Goal: Transaction & Acquisition: Obtain resource

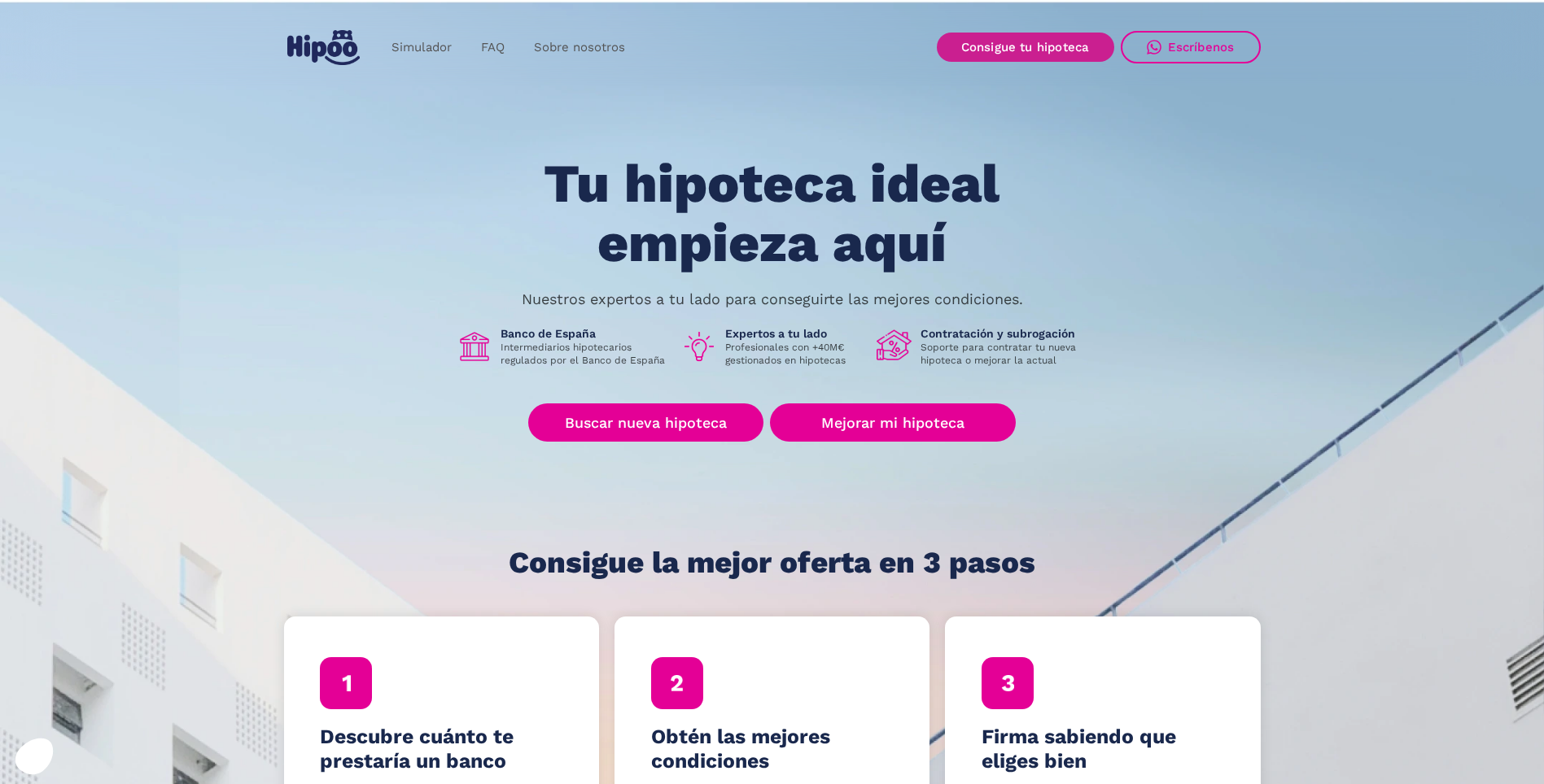
click at [1003, 44] on link "Consigue tu hipoteca" at bounding box center [1025, 47] width 177 height 29
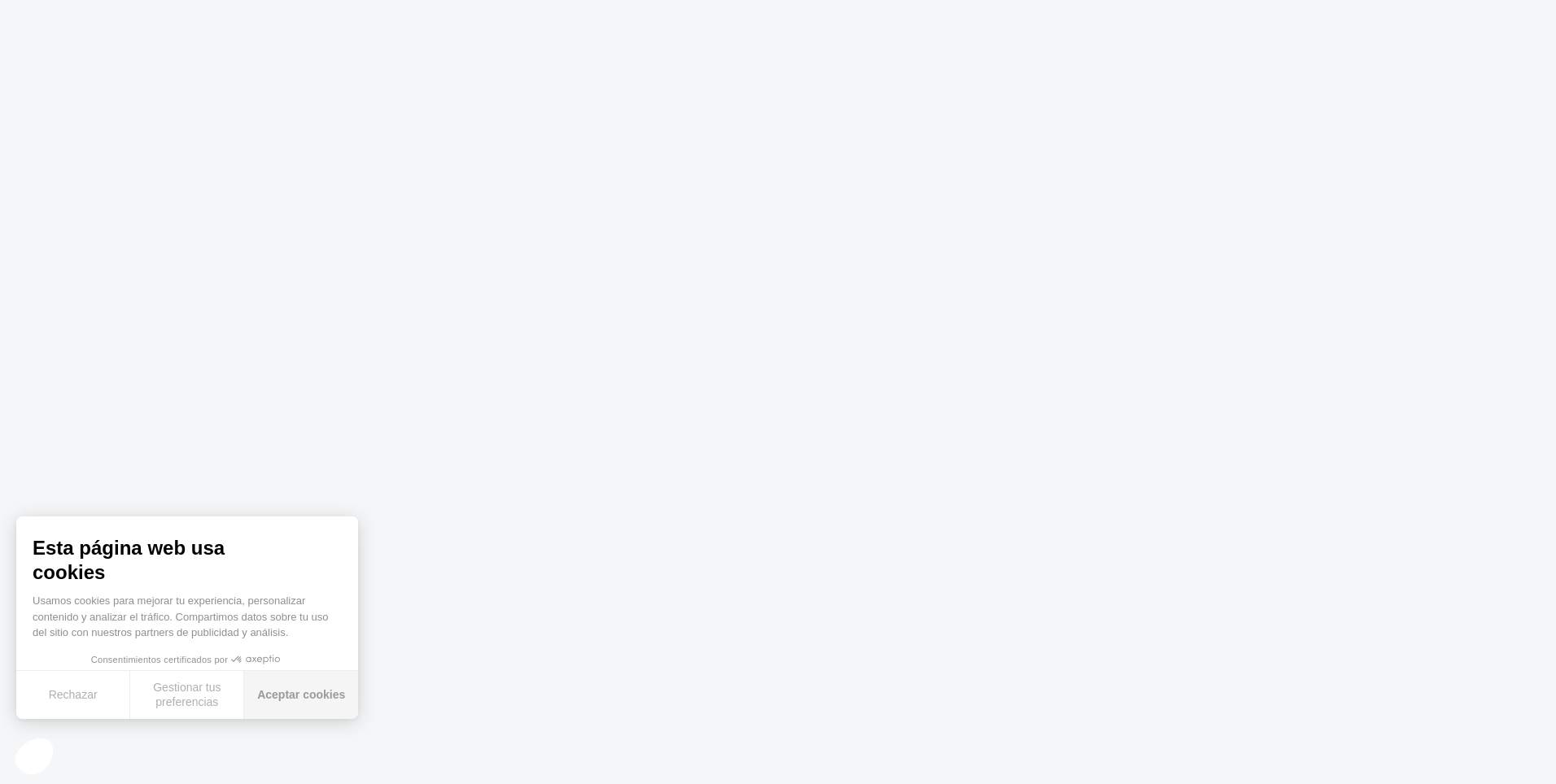
click at [304, 697] on button "Aceptar cookies" at bounding box center [301, 695] width 114 height 48
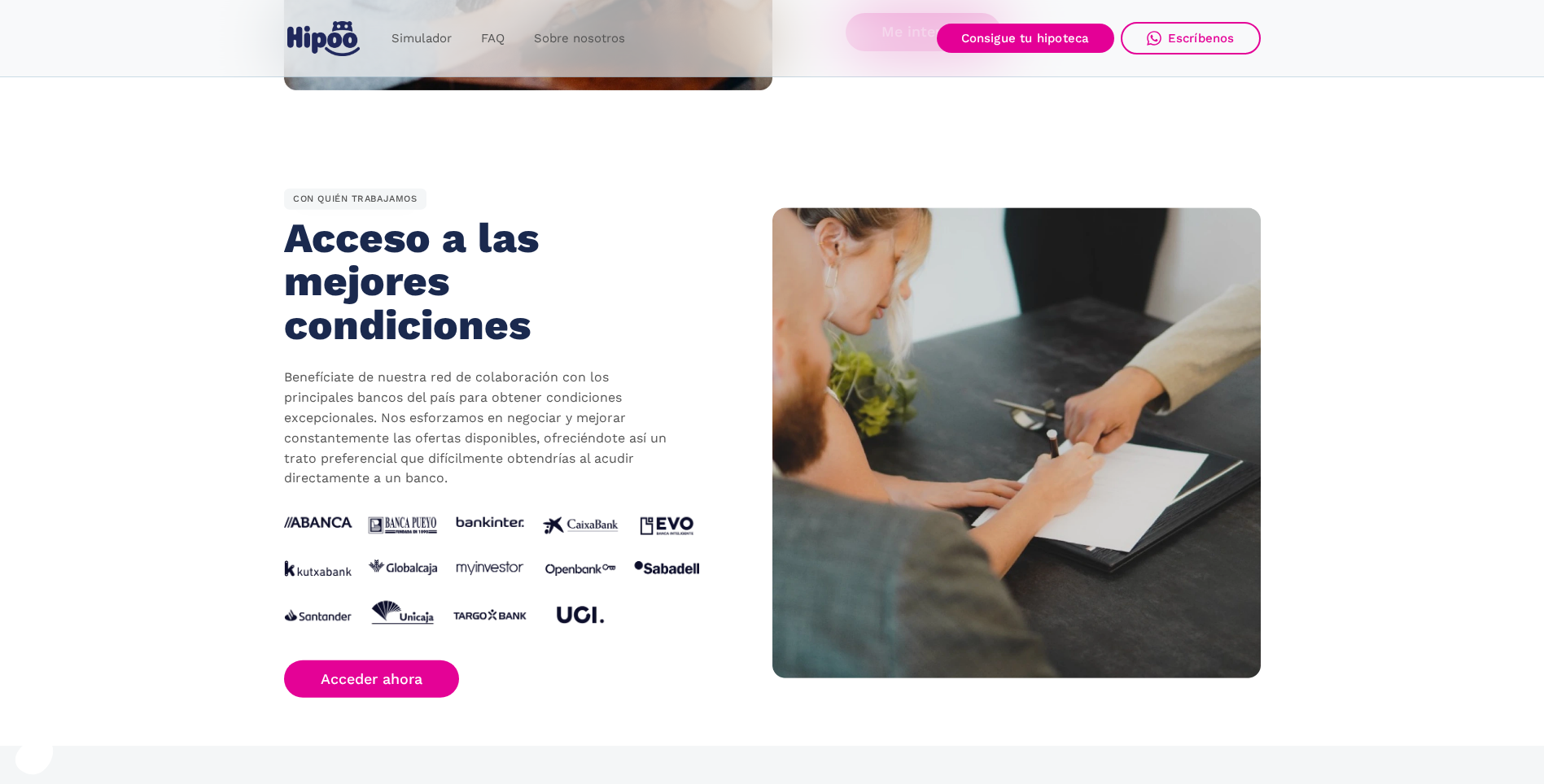
scroll to position [1465, 0]
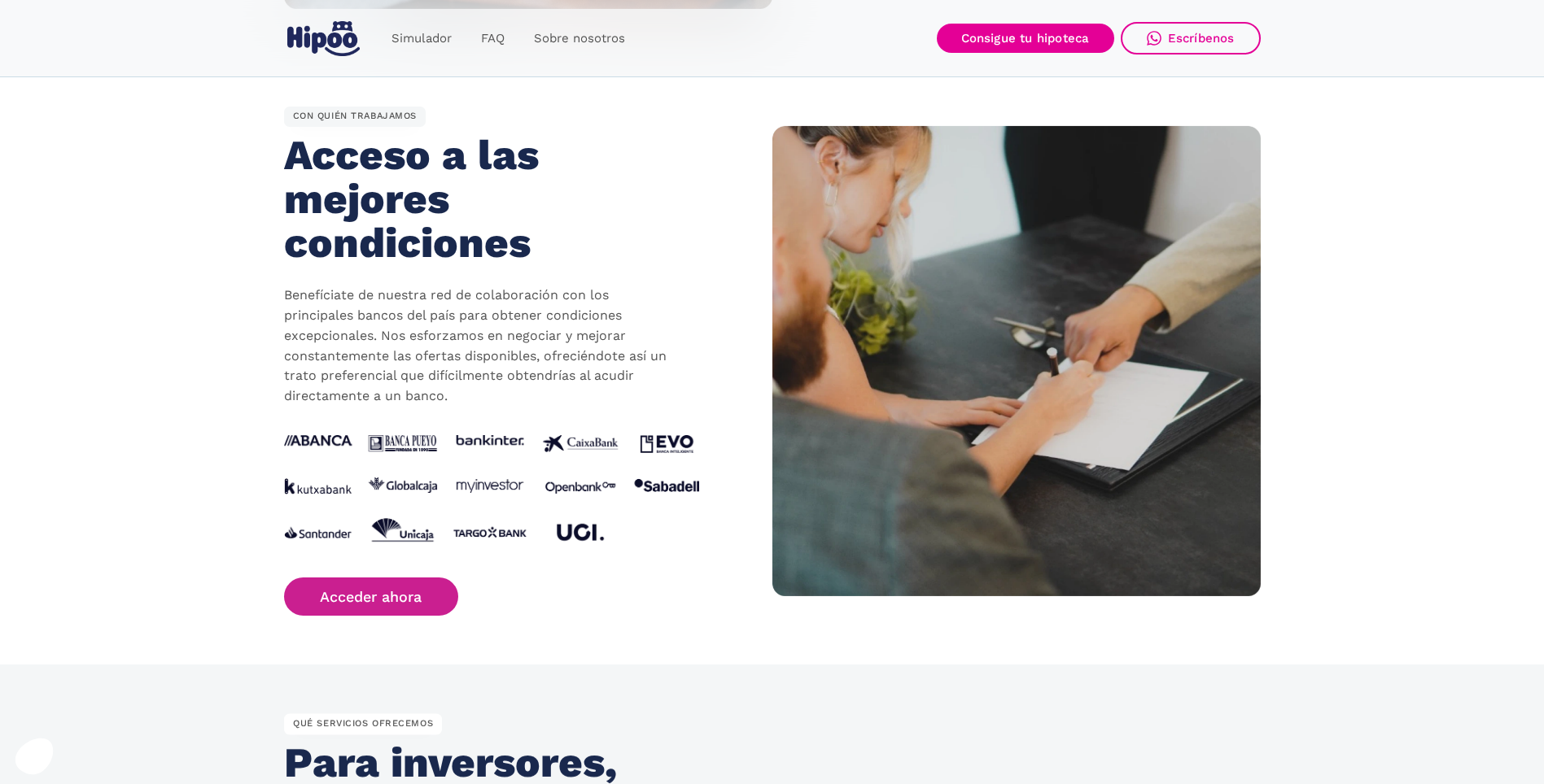
click at [395, 589] on link "Acceder ahora" at bounding box center [372, 597] width 175 height 39
